Goal: Task Accomplishment & Management: Manage account settings

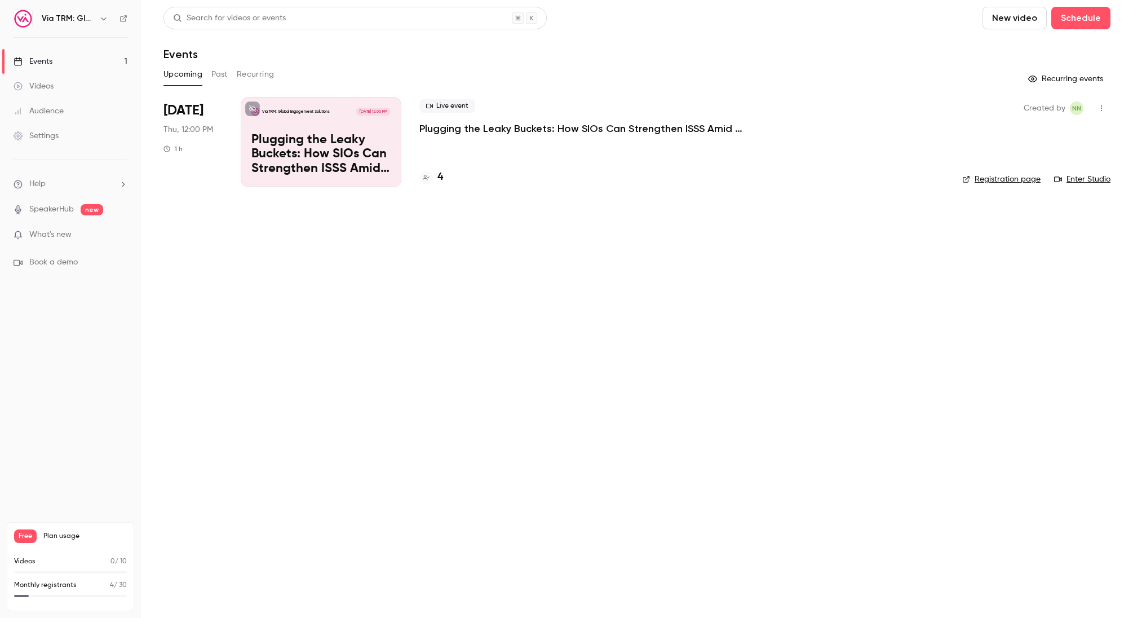
click at [528, 125] on p "Plugging the Leaky Buckets: How SIOs Can Strengthen ISSS Amid External Challeng…" at bounding box center [588, 129] width 338 height 14
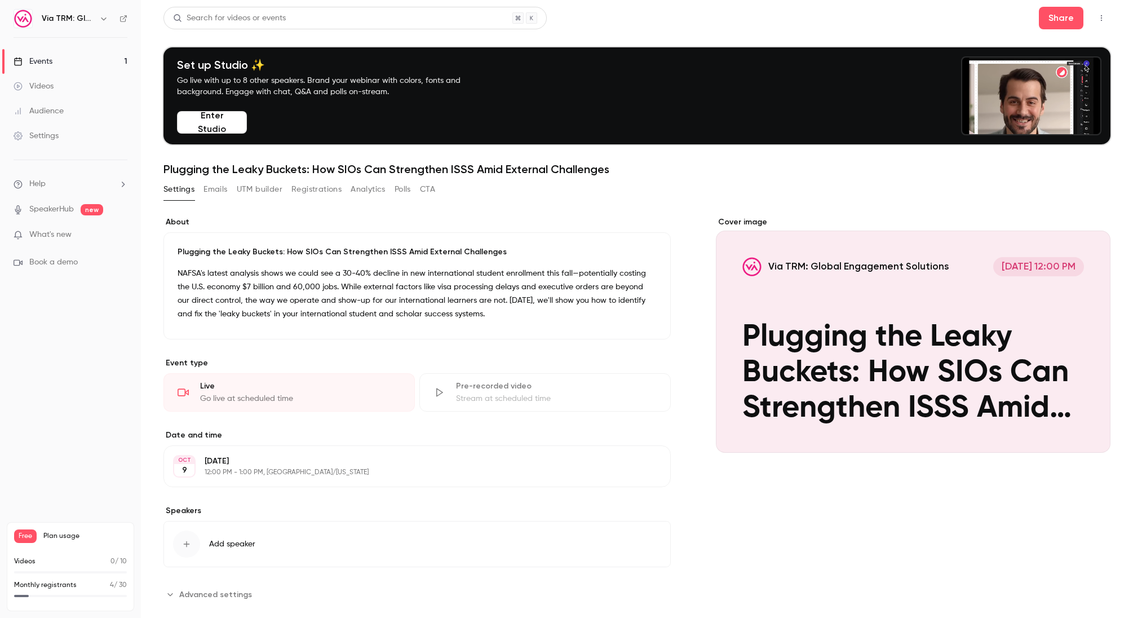
click at [219, 190] on button "Emails" at bounding box center [216, 189] width 24 height 18
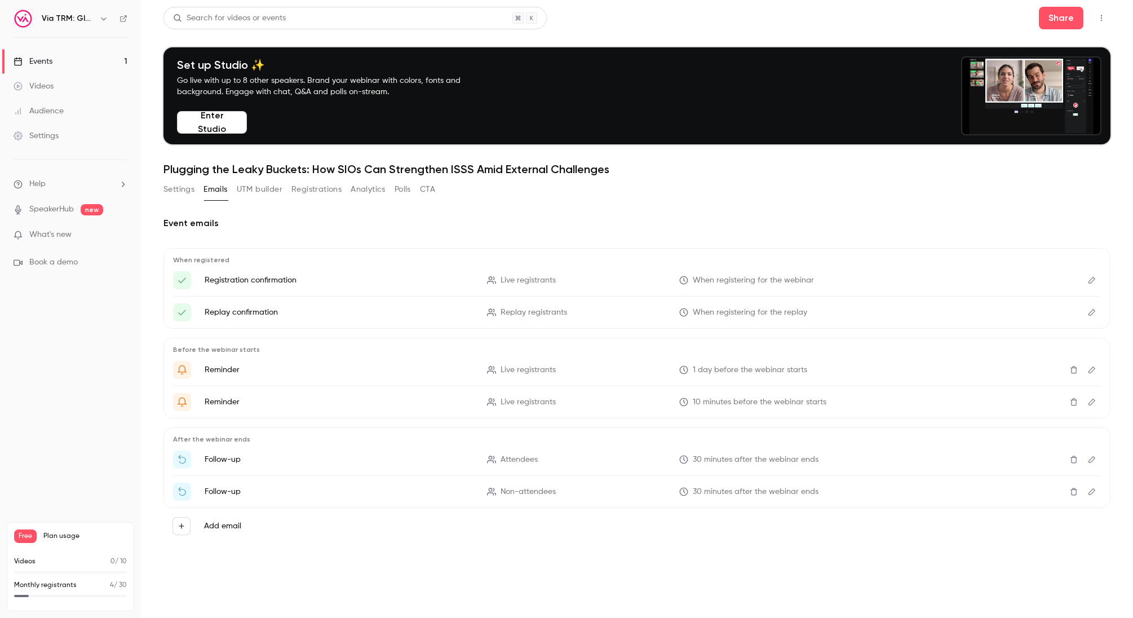
click at [305, 193] on button "Registrations" at bounding box center [317, 189] width 50 height 18
